Goal: Task Accomplishment & Management: Manage account settings

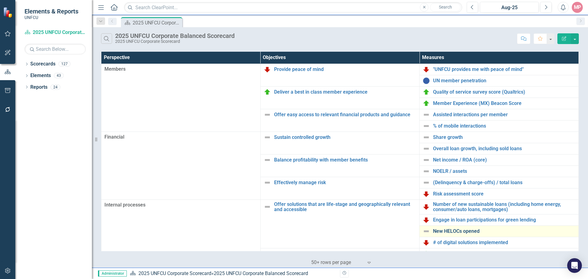
click at [464, 232] on link "New HELOCs opened" at bounding box center [504, 232] width 142 height 6
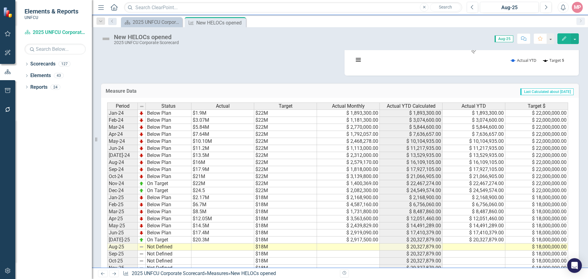
scroll to position [210, 0]
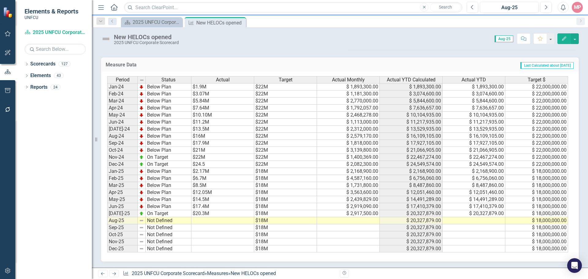
click at [107, 224] on div "Period Status Actual Target Actual Monthly Actual YTD Calculated Actual YTD Tar…" at bounding box center [107, 164] width 0 height 176
click at [358, 223] on td at bounding box center [348, 220] width 63 height 7
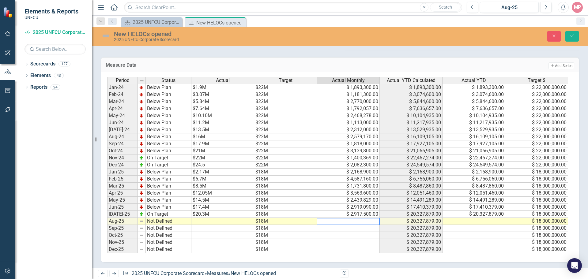
click at [362, 222] on textarea at bounding box center [347, 221] width 63 height 7
type textarea "3082600"
click at [572, 35] on icon "Save" at bounding box center [572, 36] width 6 height 4
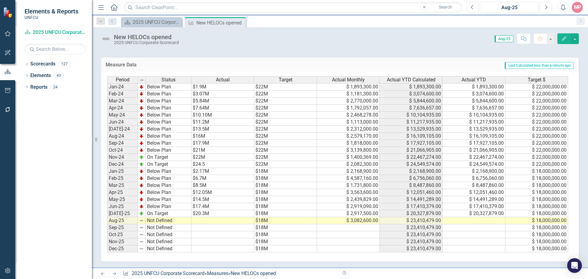
click at [215, 222] on td at bounding box center [222, 220] width 63 height 7
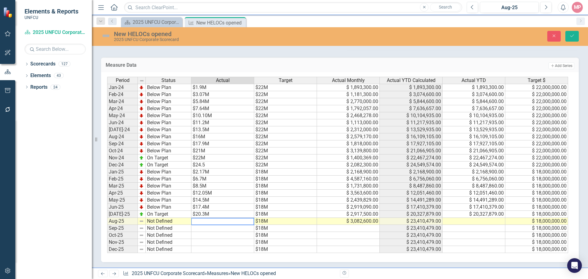
click at [215, 222] on textarea at bounding box center [222, 221] width 63 height 7
type textarea "23.4M"
click at [570, 38] on icon "Save" at bounding box center [572, 36] width 6 height 4
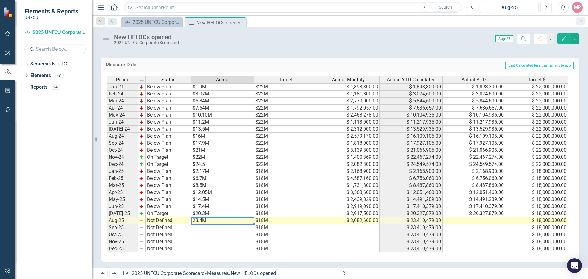
click at [193, 221] on td "23.4M" at bounding box center [222, 220] width 63 height 7
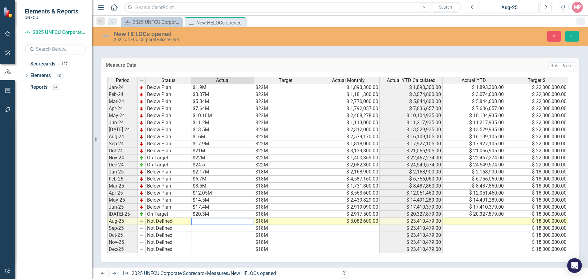
click at [193, 221] on textarea at bounding box center [222, 221] width 63 height 7
type textarea "$23.4M"
click at [150, 222] on td "Not Defined" at bounding box center [169, 221] width 46 height 7
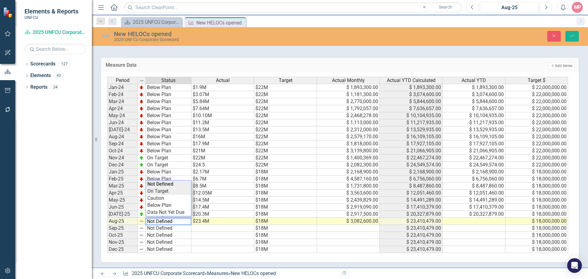
click at [161, 191] on div "Period Status Actual Target Actual Monthly Actual YTD Calculated Actual YTD Tar…" at bounding box center [337, 165] width 461 height 177
click at [573, 35] on icon "Save" at bounding box center [572, 36] width 6 height 4
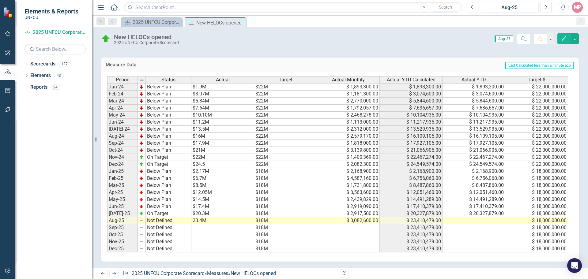
click at [210, 221] on td "23.4M" at bounding box center [222, 220] width 63 height 7
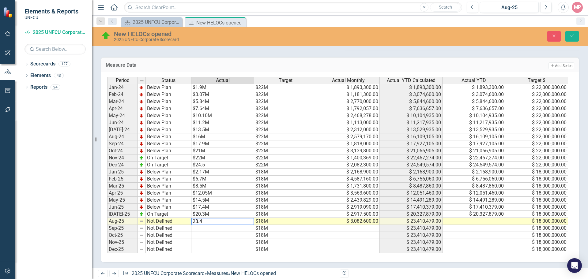
click at [193, 222] on textarea "23.4" at bounding box center [222, 221] width 63 height 7
type textarea "$23.4"
click at [143, 223] on img at bounding box center [141, 221] width 5 height 5
click at [150, 223] on td "Not Defined" at bounding box center [169, 221] width 46 height 7
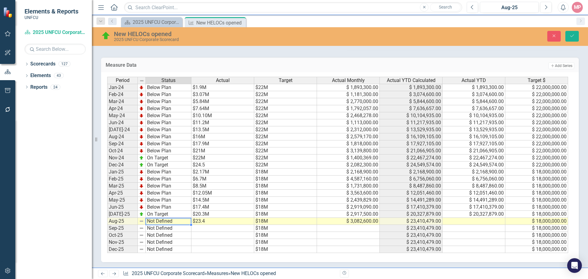
click at [150, 223] on td "Not Defined" at bounding box center [169, 221] width 46 height 7
click at [148, 222] on td "Not Defined" at bounding box center [169, 221] width 46 height 7
click at [156, 193] on div "Period Status Actual Target Actual Monthly Actual YTD Calculated Actual YTD Tar…" at bounding box center [337, 165] width 461 height 177
click at [575, 38] on button "Save" at bounding box center [571, 36] width 13 height 11
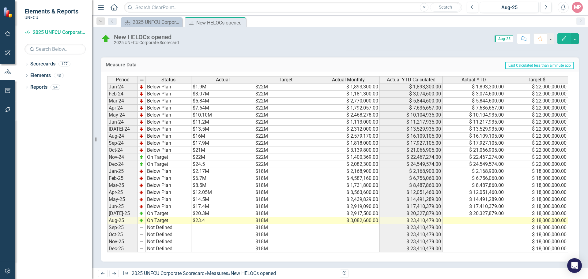
click at [215, 221] on td "$23.4" at bounding box center [222, 220] width 63 height 7
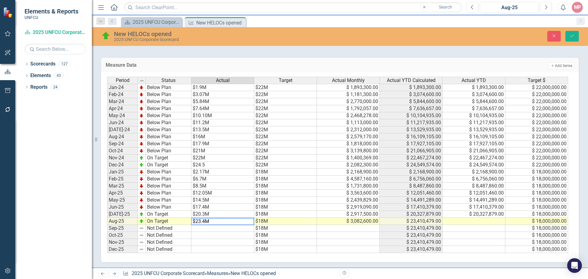
type textarea "$23.4M"
click at [468, 223] on td at bounding box center [473, 221] width 63 height 7
type textarea "23410479"
click at [573, 36] on icon "Save" at bounding box center [572, 36] width 6 height 4
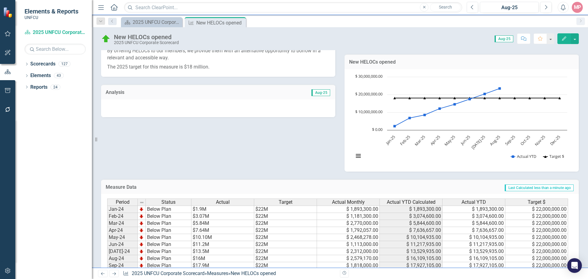
scroll to position [0, 0]
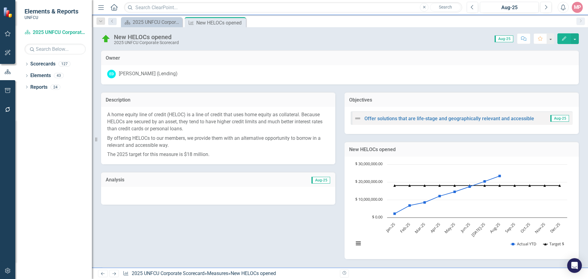
click at [320, 180] on span "Aug-25" at bounding box center [320, 180] width 19 height 7
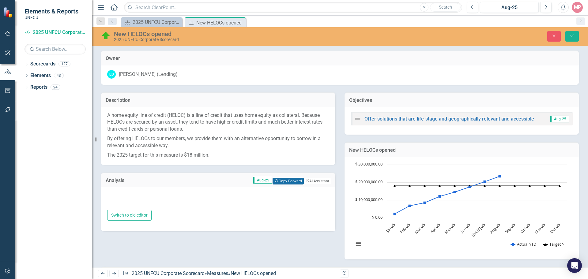
click at [284, 184] on button "Copy Forward Copy Forward" at bounding box center [287, 181] width 31 height 7
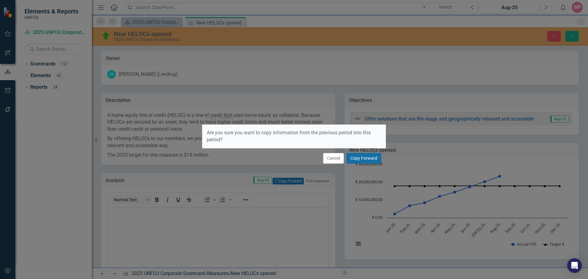
click at [361, 160] on button "Copy Forward" at bounding box center [363, 158] width 35 height 11
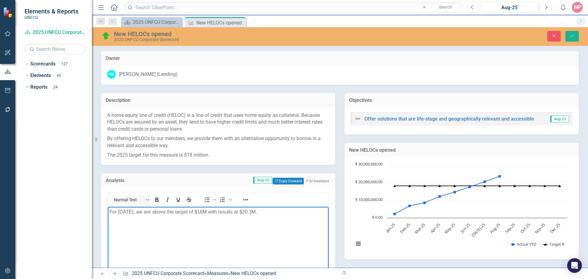
click at [126, 211] on p "For July 2025, we are above the target of $18M with results at $20.3M." at bounding box center [218, 211] width 218 height 7
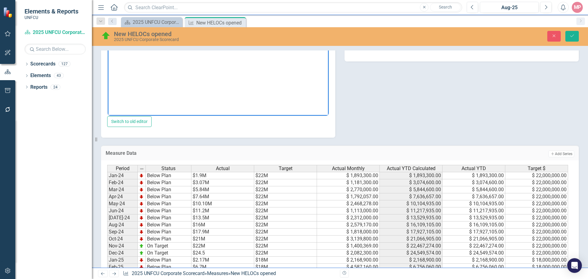
scroll to position [76, 0]
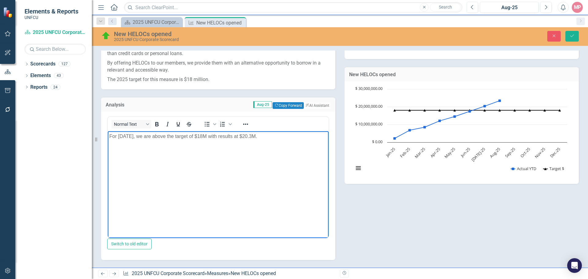
click at [259, 135] on p "For August 2025, we are above the target of $18M with results at $20.3M." at bounding box center [218, 136] width 218 height 7
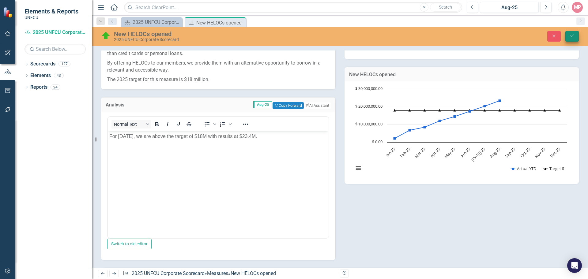
click at [571, 37] on icon "submit" at bounding box center [572, 36] width 4 height 2
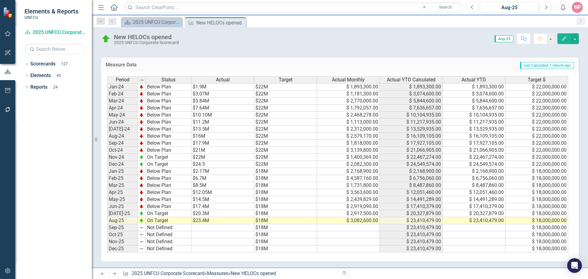
scroll to position [57, 0]
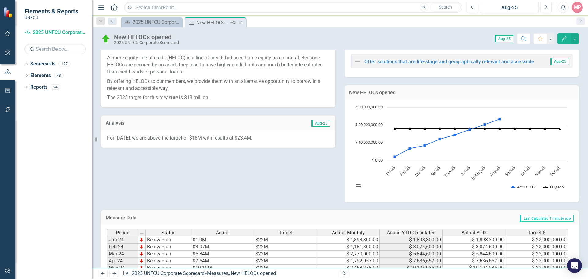
click at [242, 22] on icon "Close" at bounding box center [240, 22] width 6 height 5
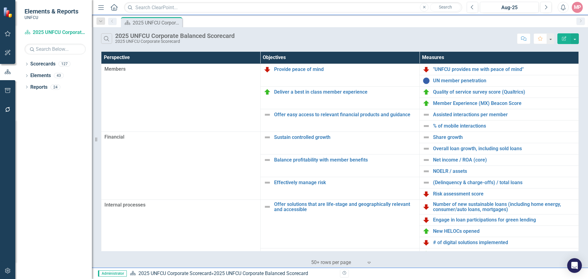
scroll to position [92, 0]
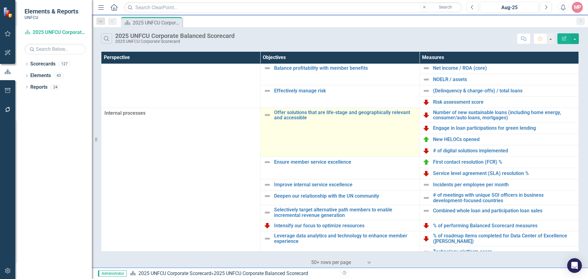
click at [265, 114] on img at bounding box center [266, 114] width 7 height 7
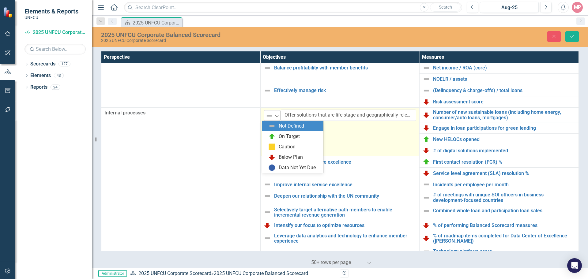
click at [278, 116] on icon "Expand" at bounding box center [277, 115] width 6 height 5
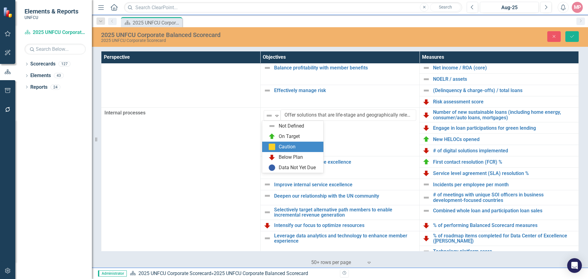
click at [292, 146] on div "Caution" at bounding box center [286, 147] width 17 height 7
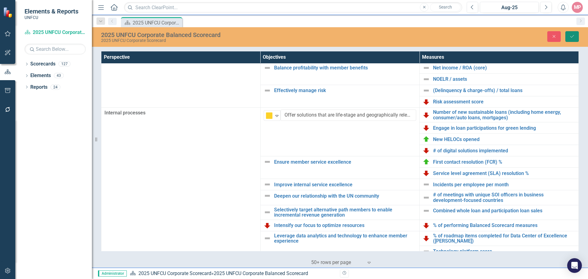
click at [571, 34] on icon "Save" at bounding box center [572, 36] width 6 height 4
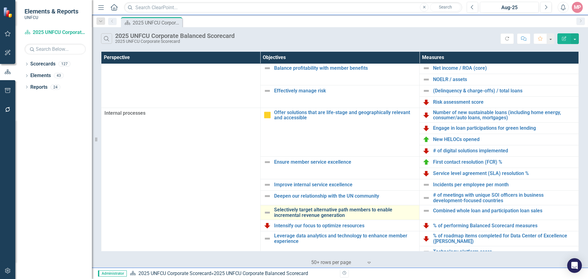
scroll to position [132, 0]
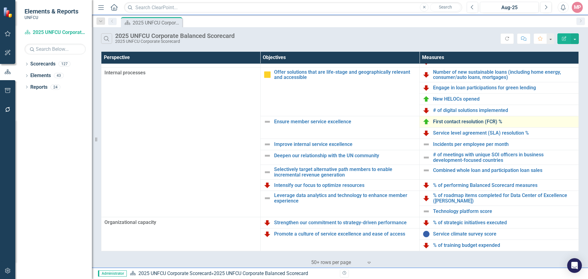
click at [463, 121] on link "First contact resolution (FCR) %" at bounding box center [504, 122] width 142 height 6
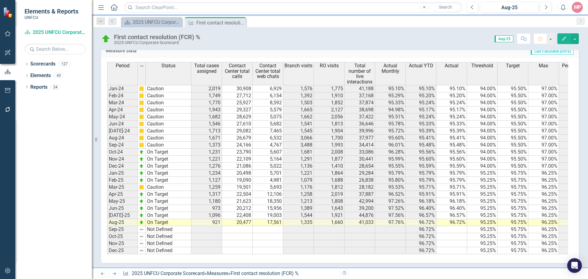
scroll to position [251, 0]
click at [241, 22] on icon "Close" at bounding box center [240, 22] width 6 height 5
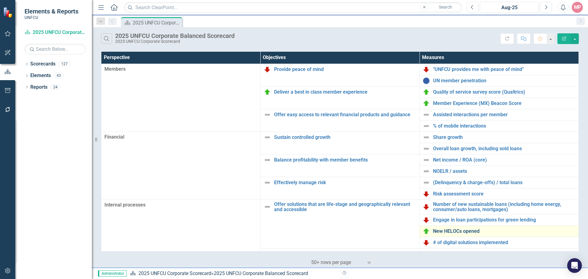
scroll to position [92, 0]
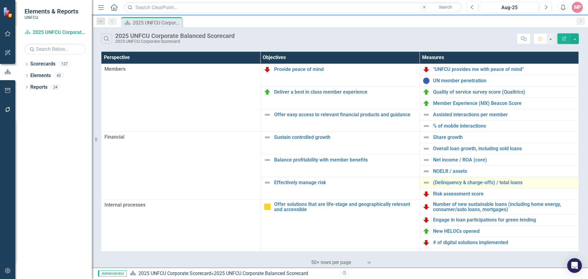
scroll to position [61, 0]
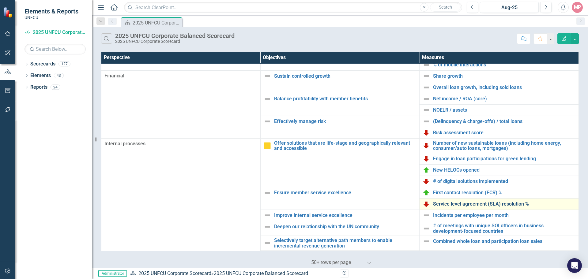
click at [473, 204] on link "Service level agreement (SLA) resolution %" at bounding box center [504, 204] width 142 height 6
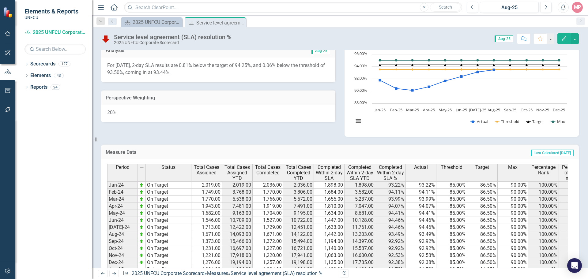
scroll to position [214, 0]
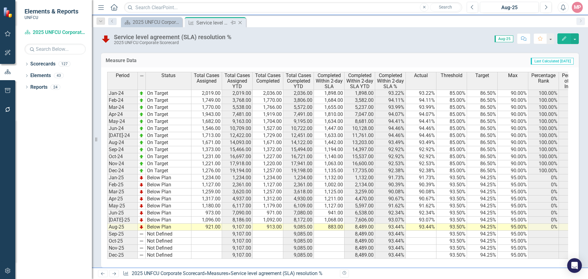
click at [240, 24] on icon "Close" at bounding box center [240, 22] width 6 height 5
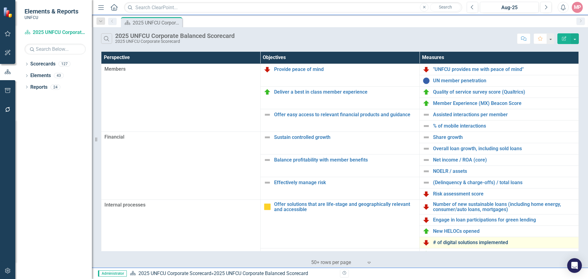
scroll to position [61, 0]
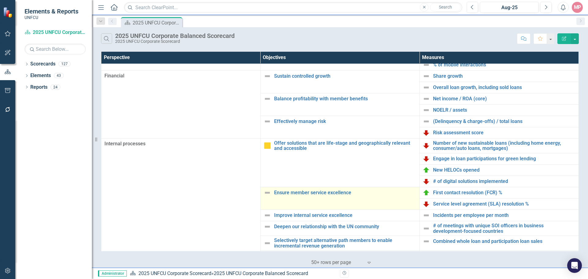
click at [267, 193] on img at bounding box center [266, 192] width 7 height 7
click at [267, 192] on img at bounding box center [266, 192] width 7 height 7
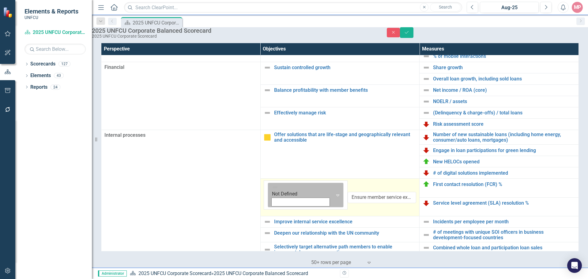
click at [334, 194] on icon "Expand" at bounding box center [337, 195] width 6 height 5
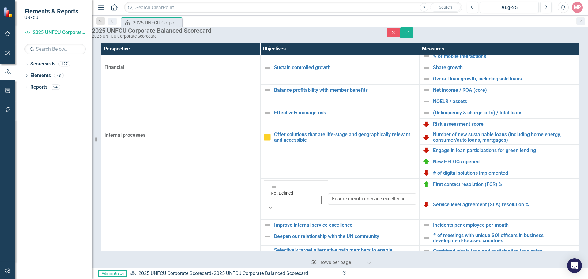
click at [413, 34] on button "Save" at bounding box center [406, 32] width 13 height 11
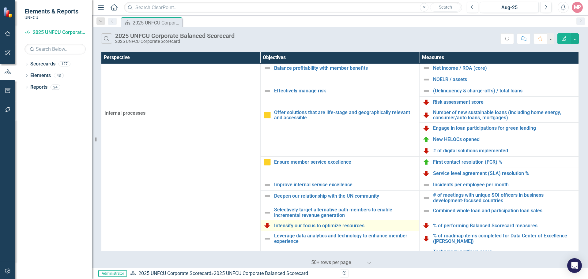
scroll to position [132, 0]
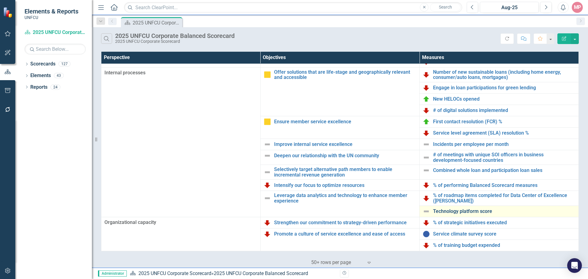
click at [455, 212] on link "Technology platform score" at bounding box center [504, 212] width 142 height 6
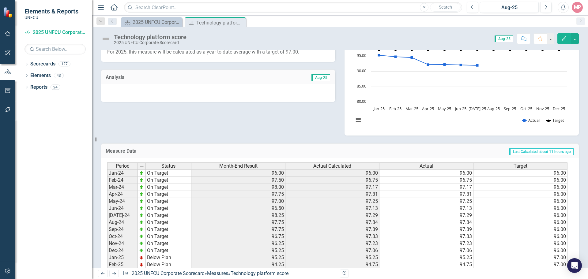
scroll to position [210, 0]
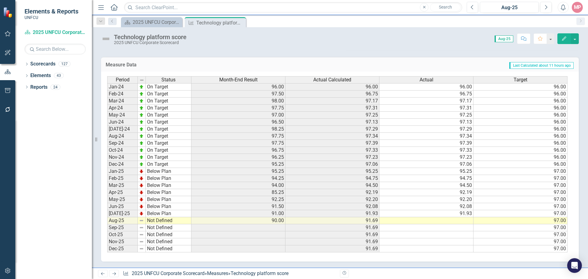
click at [465, 222] on td at bounding box center [426, 220] width 94 height 7
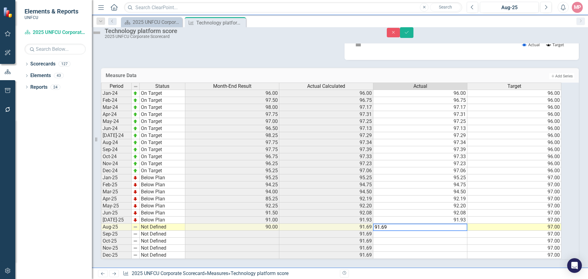
type textarea "91.69"
click at [156, 224] on td "Not Defined" at bounding box center [163, 227] width 46 height 7
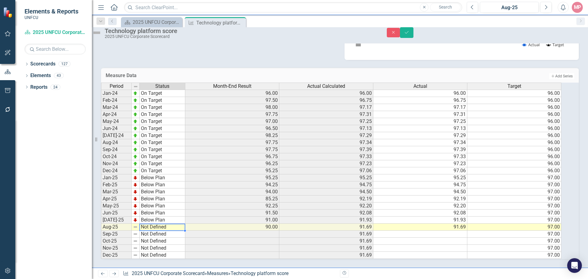
click at [156, 224] on td "Not Defined" at bounding box center [163, 227] width 46 height 7
click at [162, 205] on div "Period Status Month-End Result Actual Calculated Actual Target Jan-24 On Target…" at bounding box center [331, 171] width 461 height 177
click at [409, 35] on icon "Save" at bounding box center [407, 32] width 6 height 4
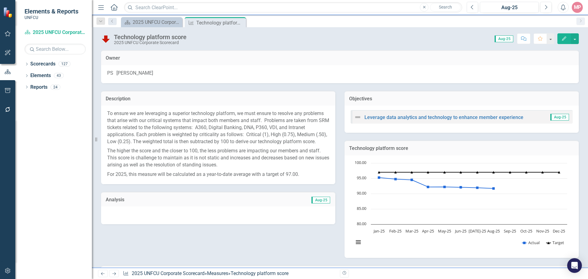
click at [319, 203] on span "Aug-25" at bounding box center [320, 200] width 19 height 7
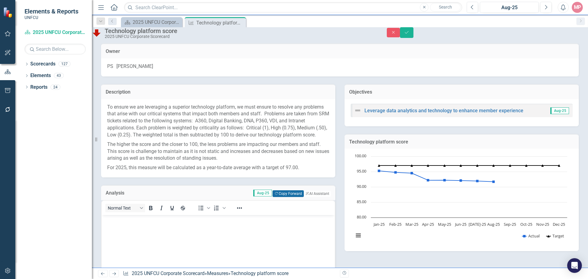
scroll to position [0, 0]
click at [285, 197] on button "Copy Forward Copy Forward" at bounding box center [287, 193] width 31 height 7
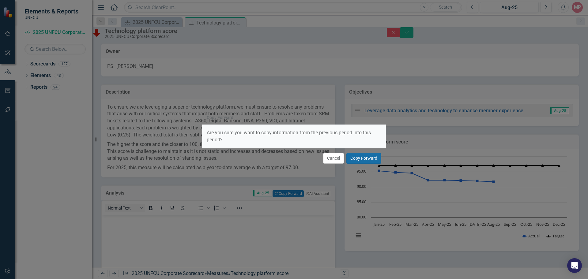
click at [368, 158] on button "Copy Forward" at bounding box center [363, 158] width 35 height 11
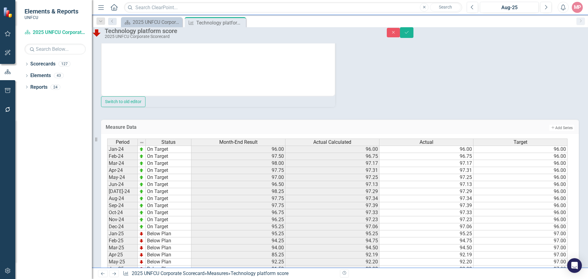
scroll to position [104, 0]
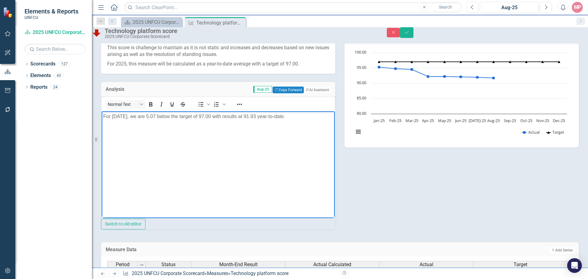
click at [120, 115] on p "For July 2025, we are 5.07 below the target of 97.00 with results at 91.93 year…" at bounding box center [218, 116] width 230 height 7
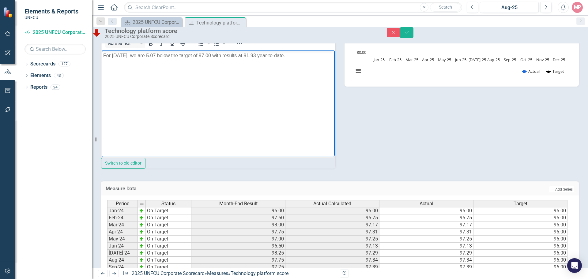
scroll to position [42, 0]
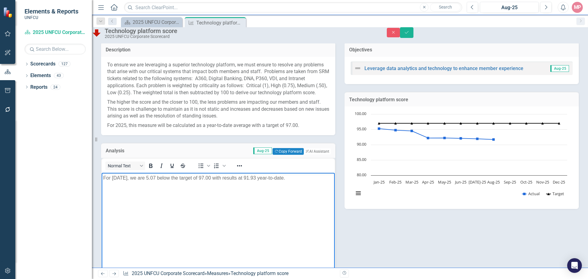
click at [167, 176] on p "For August 2025, we are 5.07 below the target of 97.00 with results at 91.93 ye…" at bounding box center [218, 177] width 230 height 7
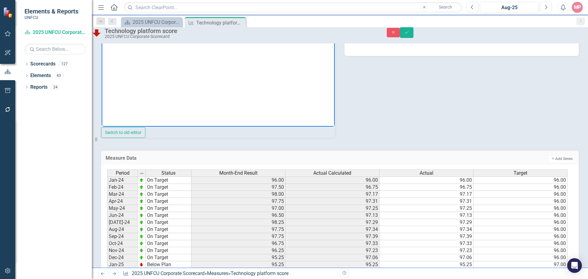
scroll to position [73, 0]
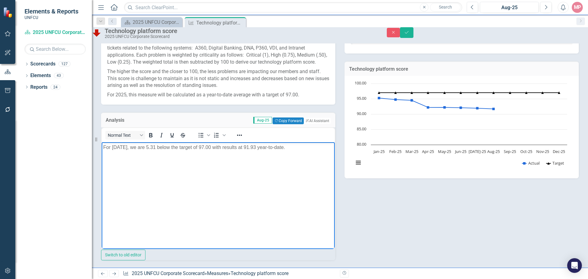
click at [267, 145] on p "For August 2025, we are 5.31 below the target of 97.00 with results at 91.93 ye…" at bounding box center [218, 147] width 230 height 7
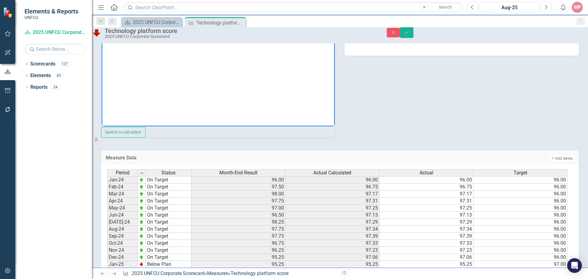
scroll to position [43, 0]
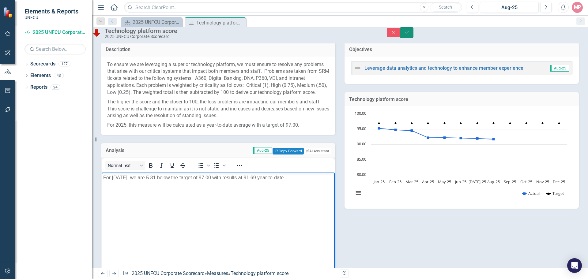
click at [409, 35] on icon "Save" at bounding box center [407, 32] width 6 height 4
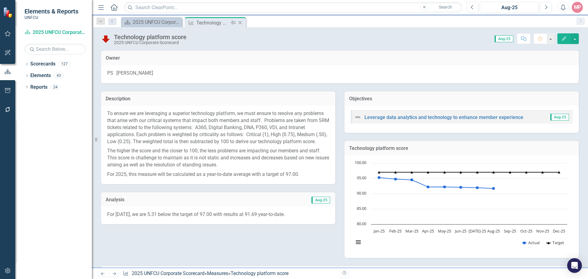
click at [241, 23] on icon "Close" at bounding box center [240, 22] width 6 height 5
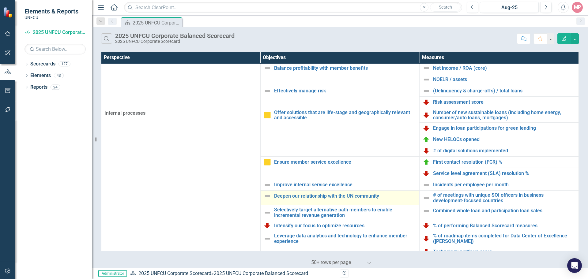
scroll to position [132, 0]
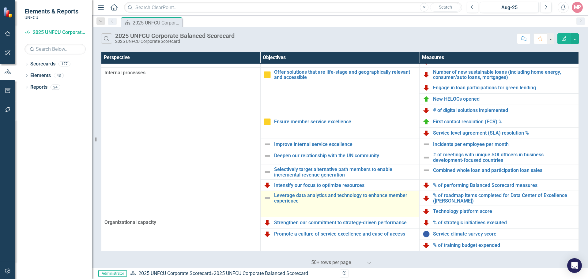
click at [265, 198] on img at bounding box center [266, 198] width 7 height 7
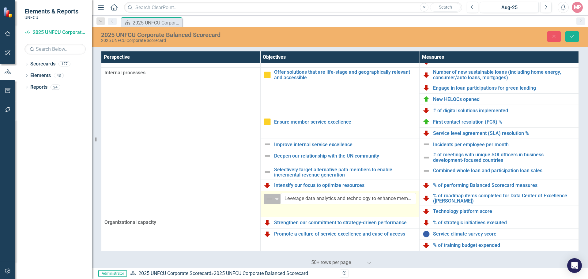
click at [272, 199] on div "Not Defined" at bounding box center [269, 199] width 9 height 9
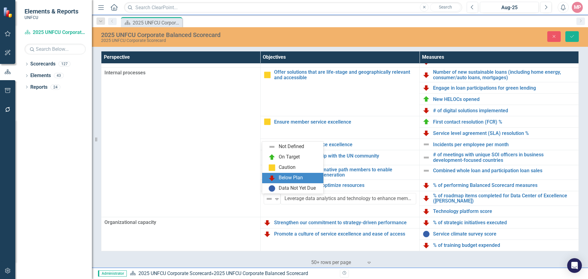
click at [276, 176] on div "Below Plan" at bounding box center [293, 177] width 51 height 7
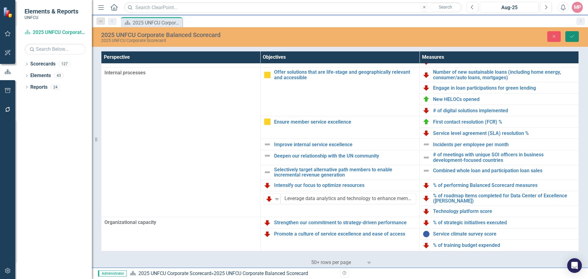
click at [576, 35] on button "Save" at bounding box center [571, 36] width 13 height 11
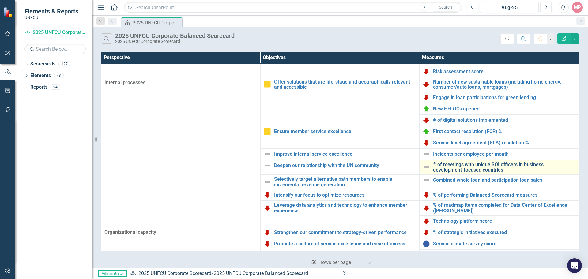
scroll to position [132, 0]
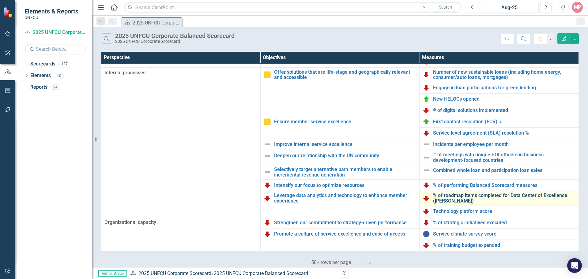
click at [472, 198] on link "% of roadmap items completed for Data Center of Excellence ([PERSON_NAME])" at bounding box center [504, 198] width 142 height 11
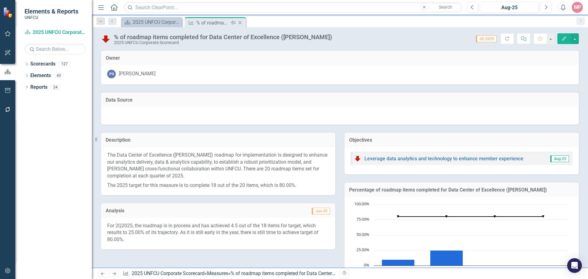
click at [241, 22] on icon "Close" at bounding box center [240, 22] width 6 height 5
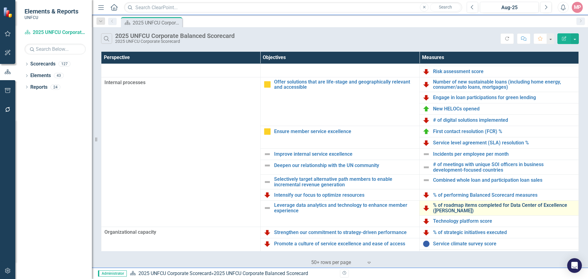
scroll to position [132, 0]
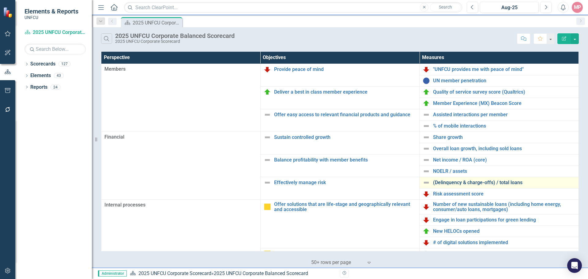
click at [448, 183] on link "(Delinquency & charge-offs) / total loans" at bounding box center [504, 183] width 142 height 6
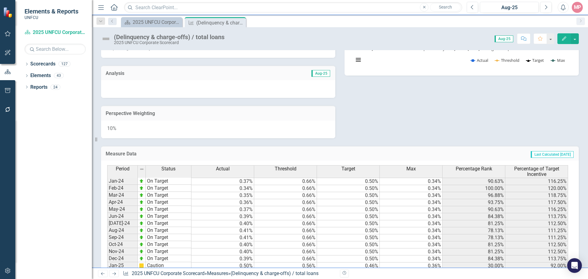
scroll to position [275, 0]
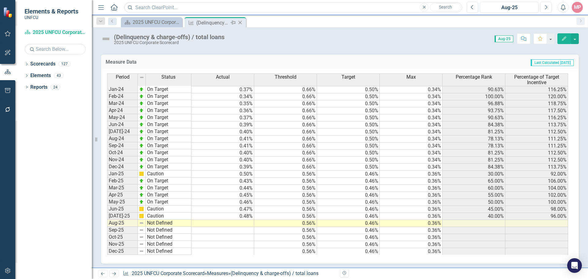
click at [242, 24] on icon "Close" at bounding box center [240, 22] width 6 height 5
